Goal: Find contact information: Find contact information

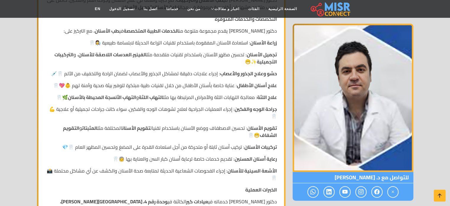
scroll to position [214, 0]
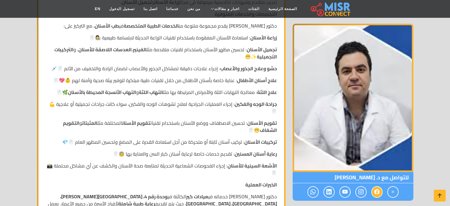
click at [375, 193] on icon at bounding box center [376, 192] width 5 height 10
click at [376, 191] on icon at bounding box center [376, 192] width 5 height 10
click at [393, 192] on icon at bounding box center [392, 192] width 5 height 10
click at [320, 191] on div at bounding box center [353, 191] width 121 height 17
drag, startPoint x: 306, startPoint y: 191, endPoint x: 333, endPoint y: 191, distance: 27.2
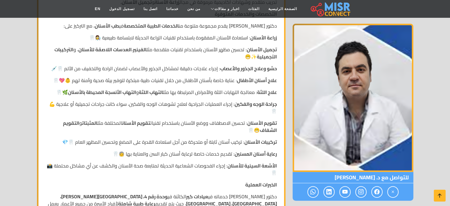
click at [307, 191] on div at bounding box center [353, 191] width 121 height 17
click at [370, 191] on div at bounding box center [353, 191] width 121 height 17
click at [371, 177] on span "للتواصل مع د. [PERSON_NAME]" at bounding box center [353, 177] width 121 height 11
click at [378, 193] on icon at bounding box center [376, 192] width 5 height 10
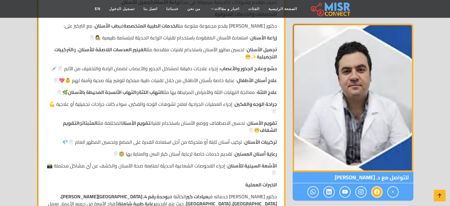
click at [378, 193] on icon at bounding box center [376, 192] width 5 height 10
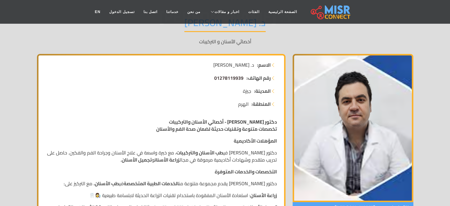
scroll to position [59, 0]
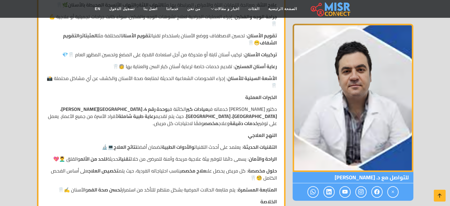
scroll to position [303, 0]
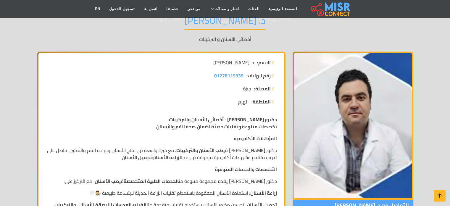
scroll to position [89, 0]
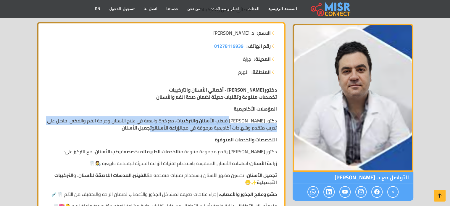
drag, startPoint x: 217, startPoint y: 122, endPoint x: 123, endPoint y: 129, distance: 94.0
click at [129, 128] on p "دكتور [PERSON_NAME] في طب الأسنان والتركيبات ، مع خبرة واسعة في علاج الأسنان وج…" at bounding box center [161, 124] width 231 height 14
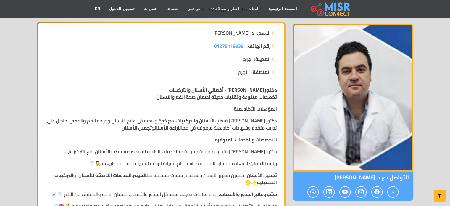
drag, startPoint x: 123, startPoint y: 129, endPoint x: 174, endPoint y: 135, distance: 51.6
click at [123, 129] on strong "تجميل الأسنان" at bounding box center [137, 127] width 30 height 9
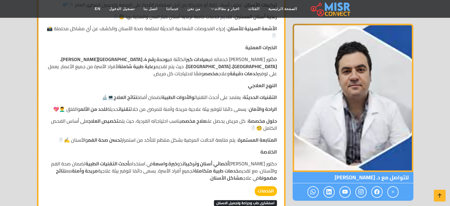
scroll to position [385, 0]
